Goal: Information Seeking & Learning: Find specific page/section

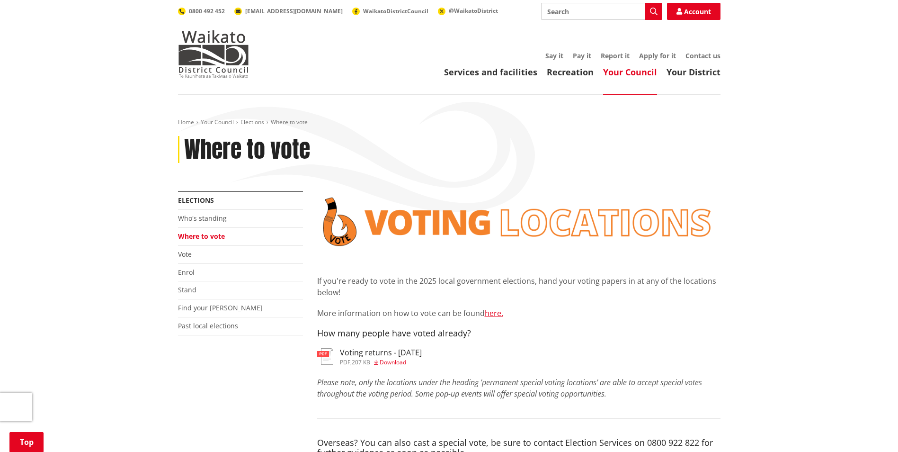
scroll to position [805, 0]
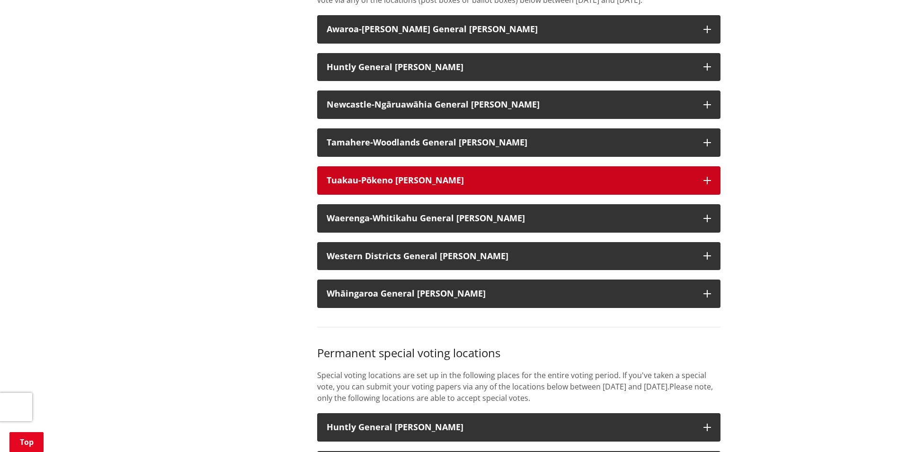
click at [710, 184] on icon "button" at bounding box center [707, 181] width 8 height 8
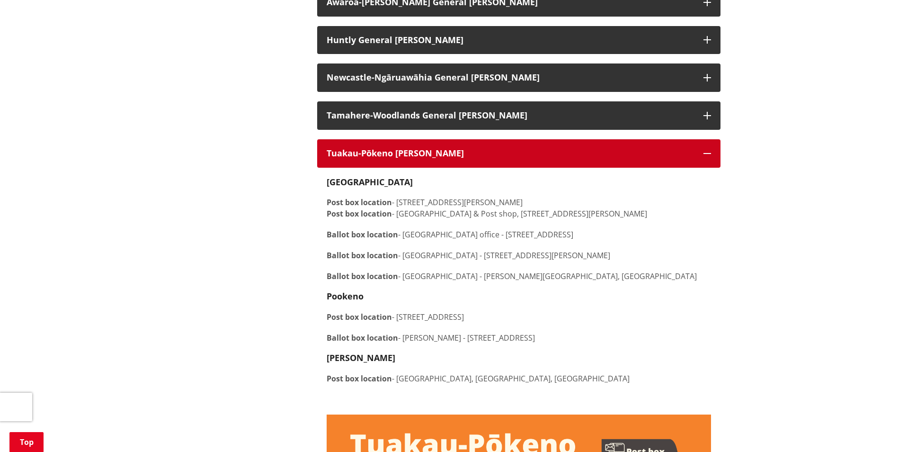
scroll to position [852, 0]
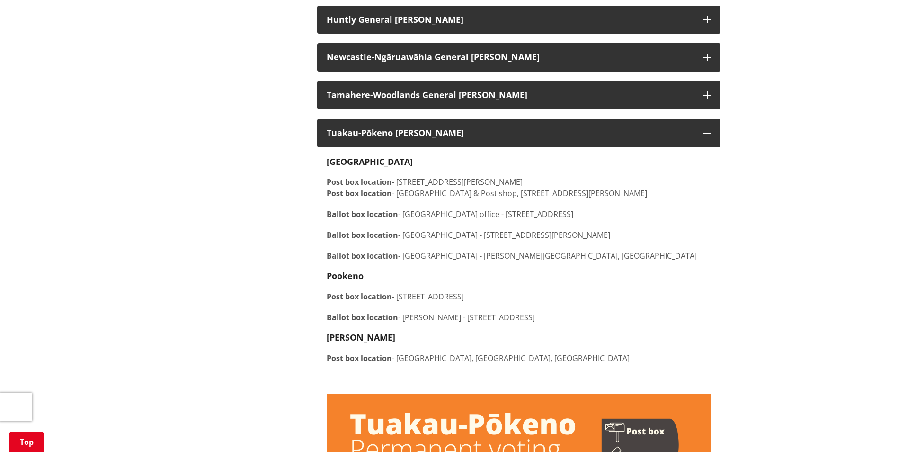
drag, startPoint x: 511, startPoint y: 306, endPoint x: 395, endPoint y: 311, distance: 116.5
click at [395, 302] on p "Post box location - [STREET_ADDRESS]" at bounding box center [519, 296] width 384 height 11
drag, startPoint x: 395, startPoint y: 311, endPoint x: 642, endPoint y: 290, distance: 248.0
click at [642, 281] on h4 "Pookeno" at bounding box center [519, 276] width 384 height 10
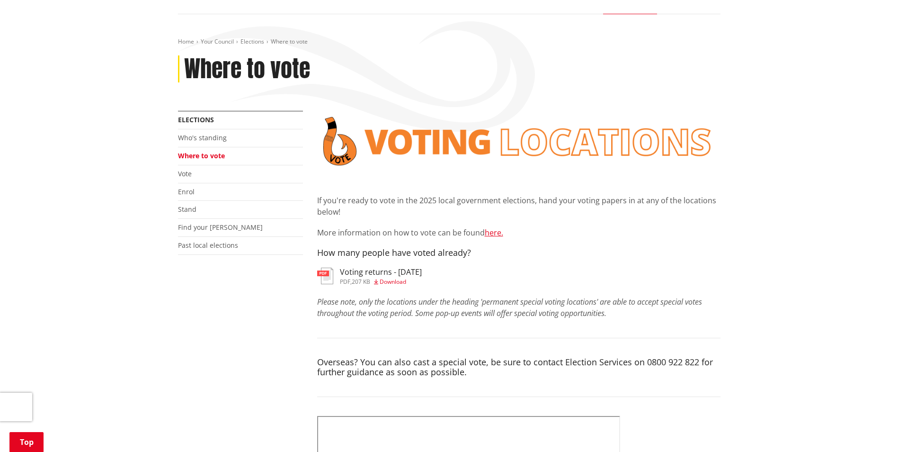
scroll to position [0, 0]
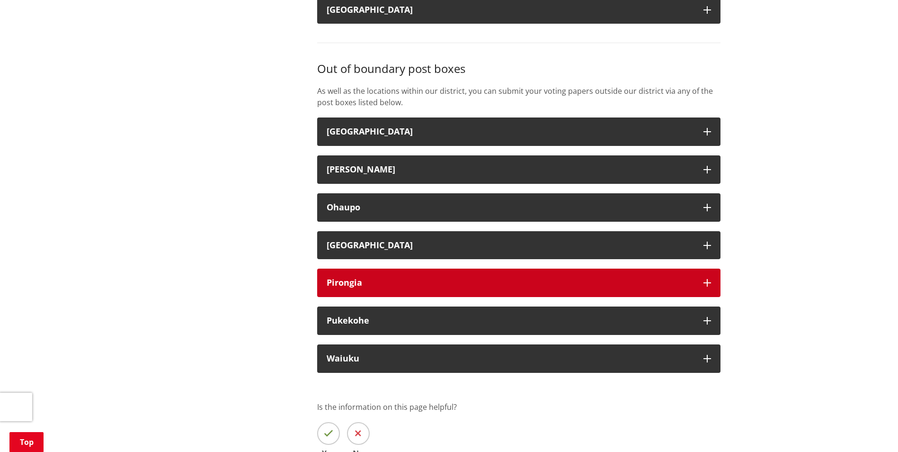
scroll to position [2367, 0]
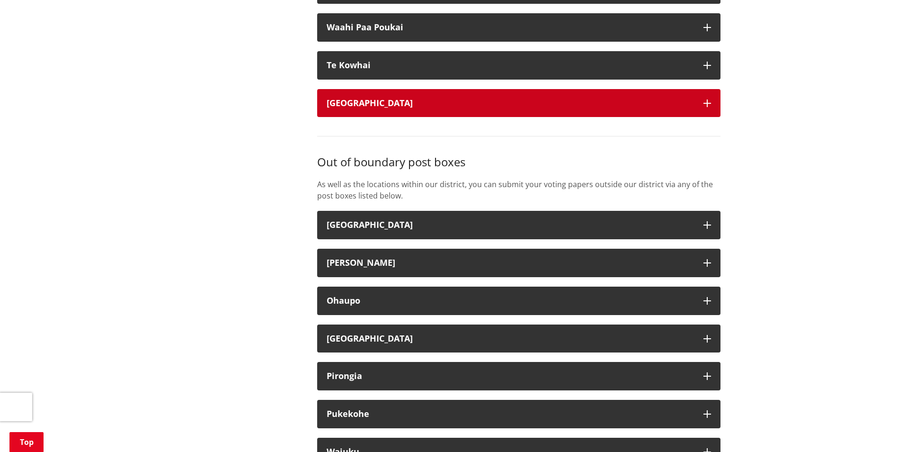
click at [440, 108] on div "[GEOGRAPHIC_DATA]" at bounding box center [510, 102] width 367 height 9
